Goal: Task Accomplishment & Management: Use online tool/utility

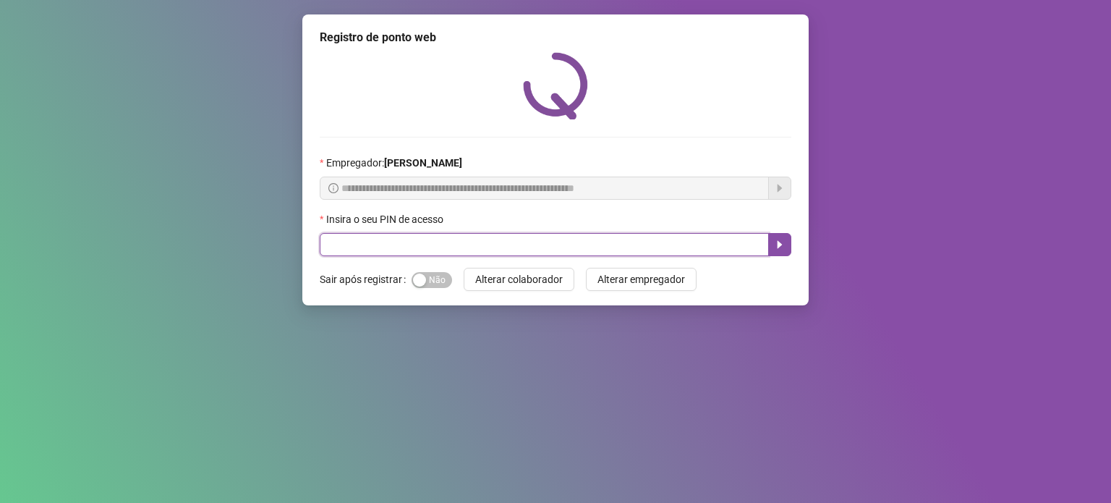
click at [554, 242] on input "text" at bounding box center [544, 244] width 449 height 23
type input "*****"
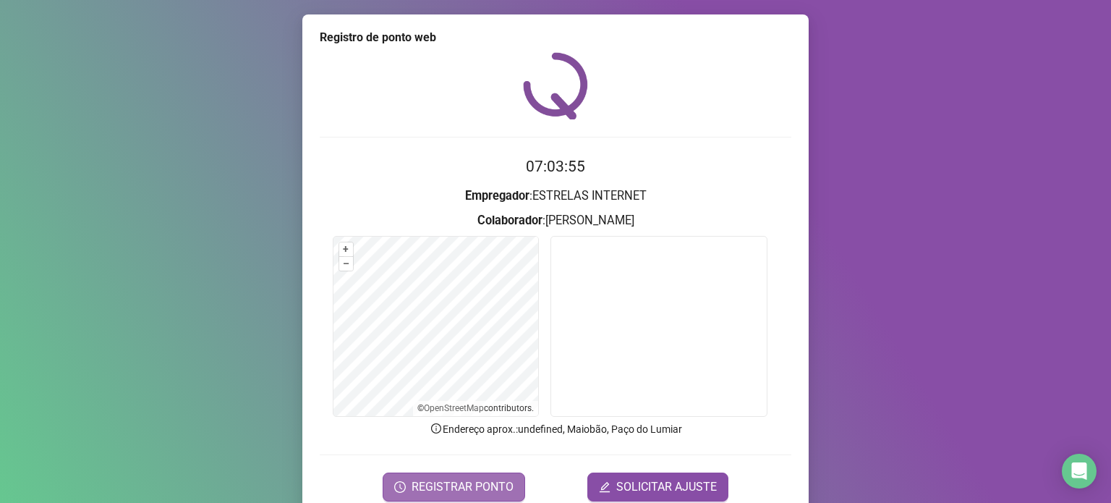
click at [449, 480] on span "REGISTRAR PONTO" at bounding box center [463, 486] width 102 height 17
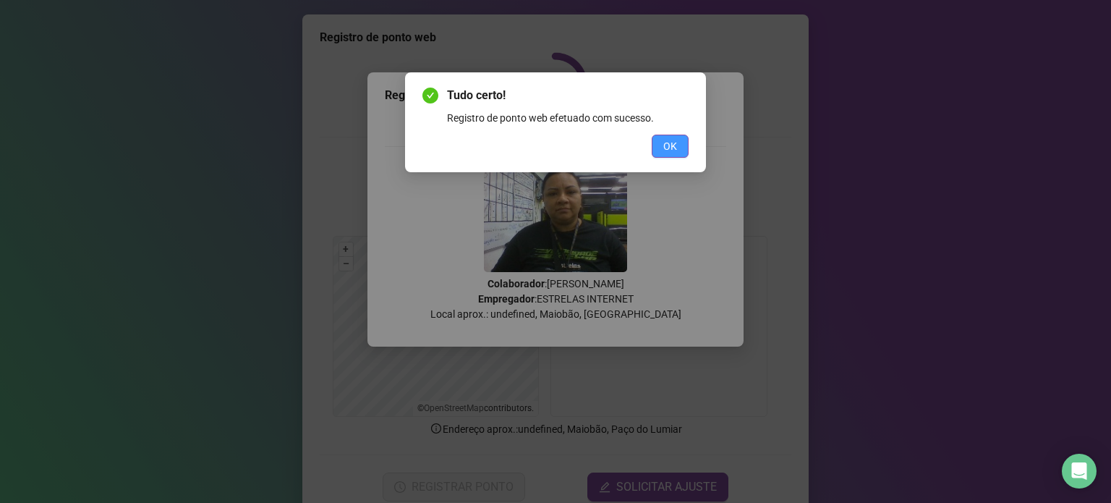
click at [661, 152] on button "OK" at bounding box center [670, 146] width 37 height 23
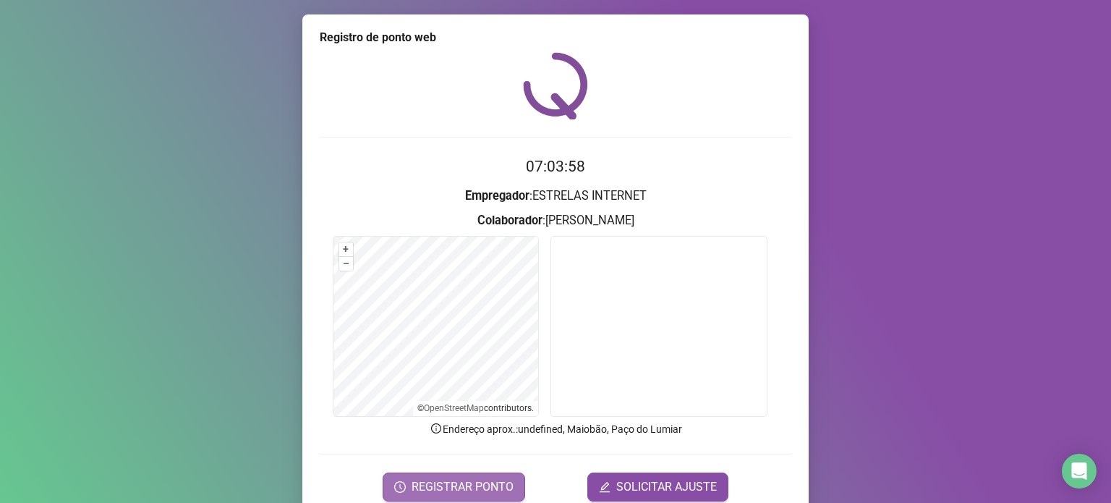
click at [440, 475] on button "REGISTRAR PONTO" at bounding box center [454, 486] width 143 height 29
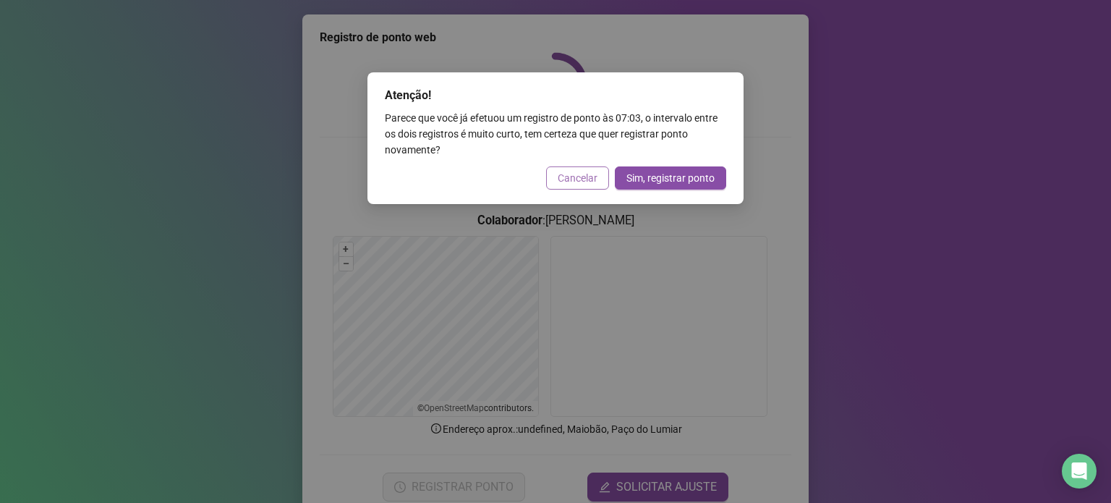
click at [585, 184] on span "Cancelar" at bounding box center [578, 178] width 40 height 16
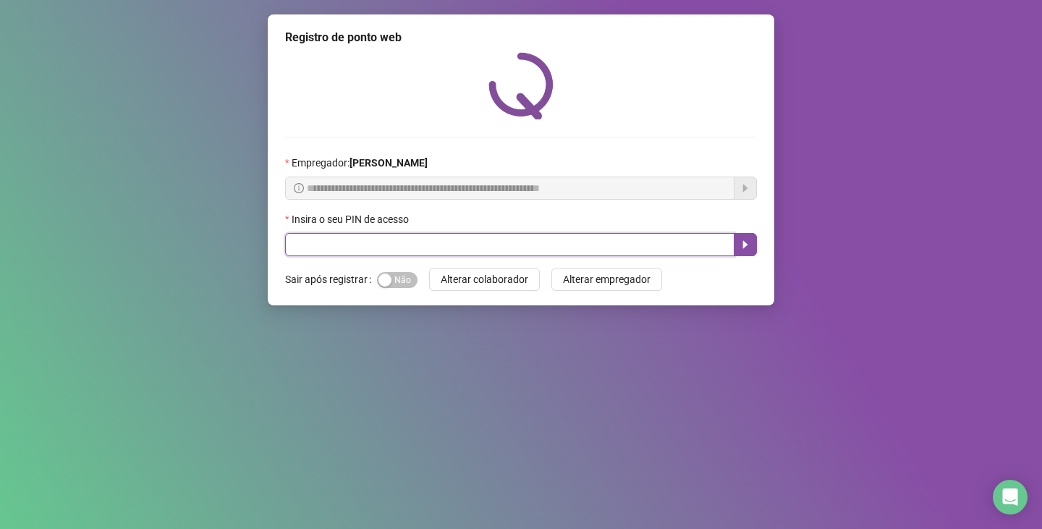
click at [674, 248] on input "text" at bounding box center [509, 244] width 449 height 23
type input "*****"
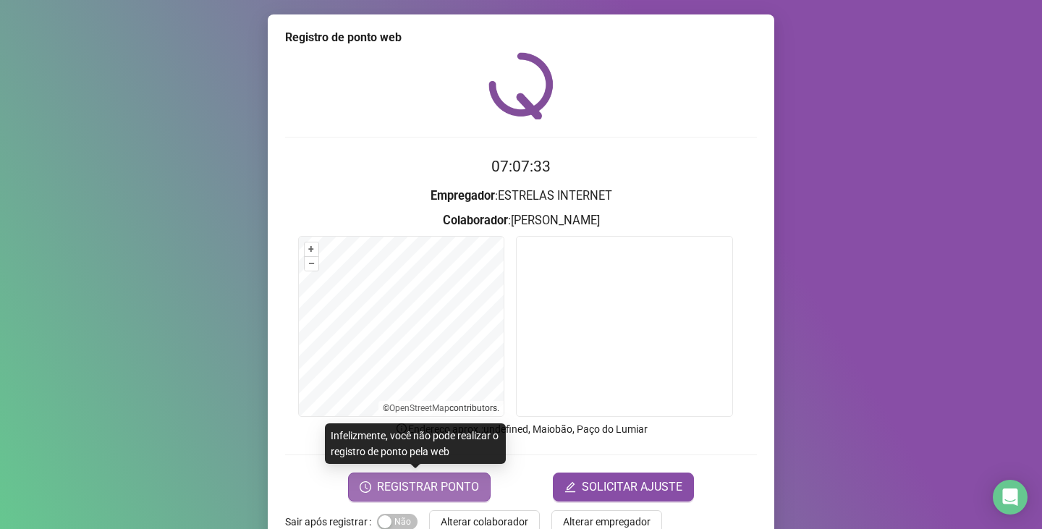
click at [399, 483] on span "REGISTRAR PONTO" at bounding box center [428, 486] width 102 height 17
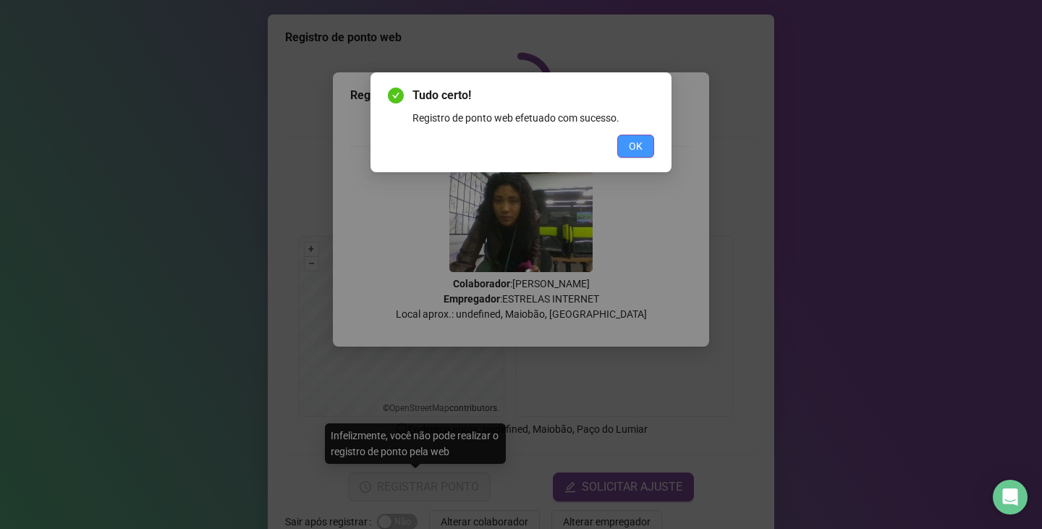
click at [635, 153] on span "OK" at bounding box center [636, 146] width 14 height 16
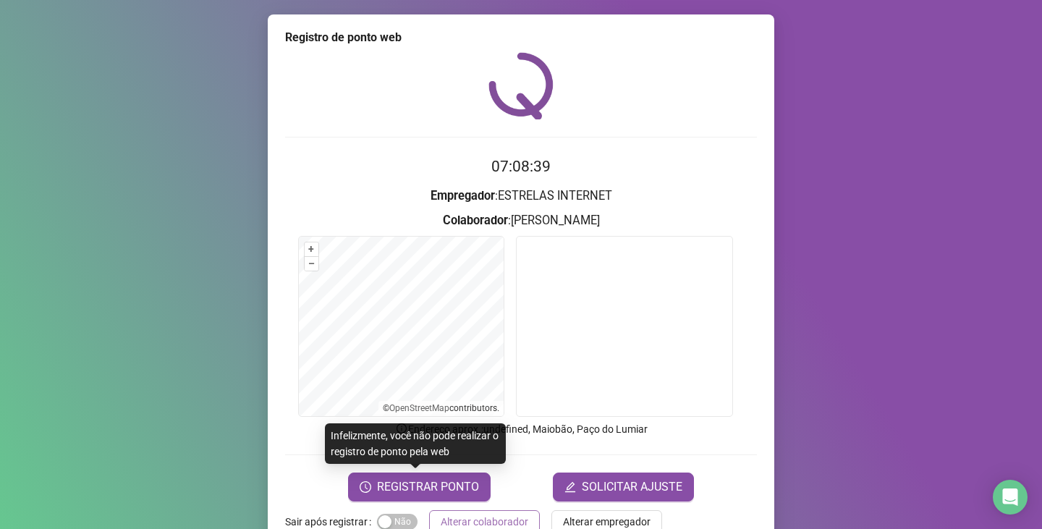
click at [470, 518] on span "Alterar colaborador" at bounding box center [485, 522] width 88 height 16
